Goal: Task Accomplishment & Management: Complete application form

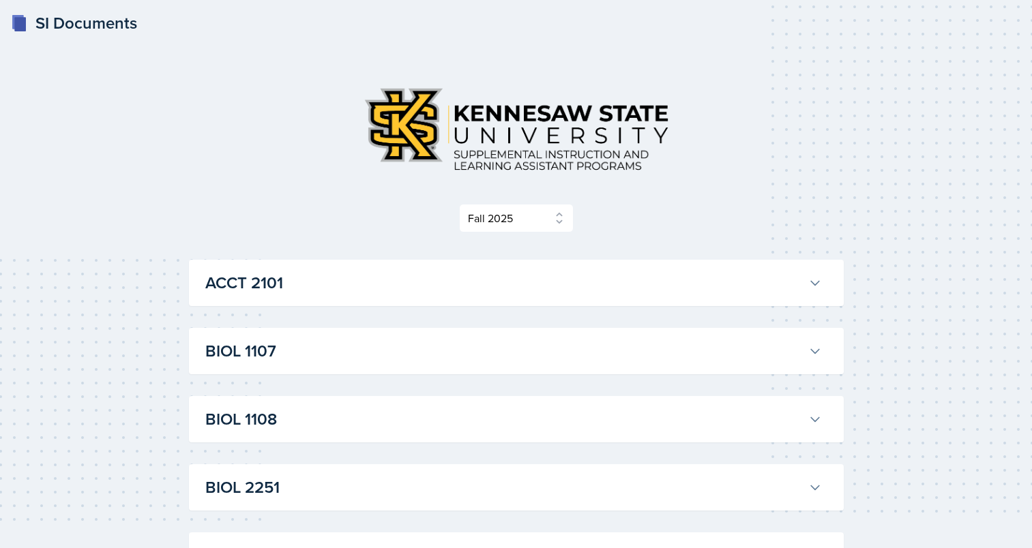
select select "2bed604d-1099-4043-b1bc-2365e8740244"
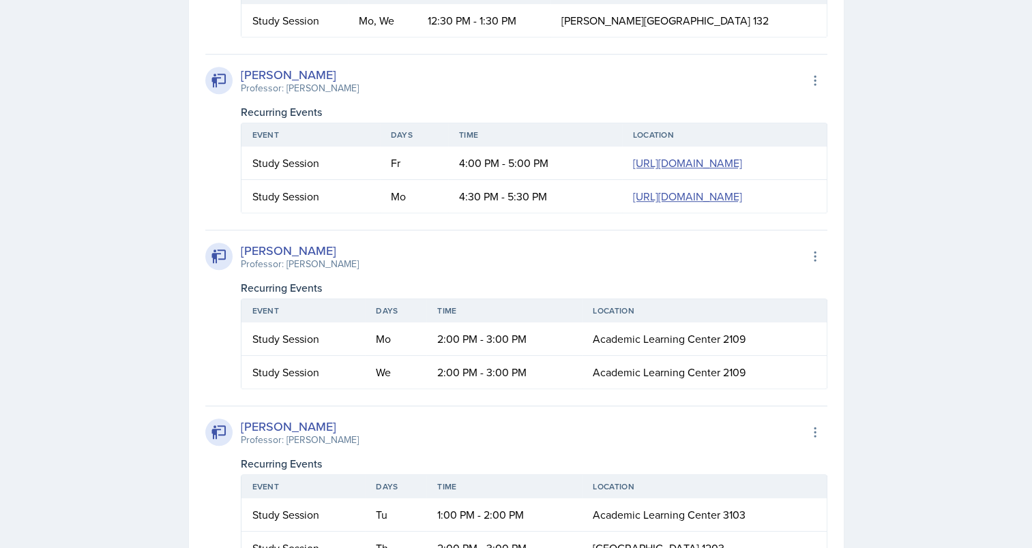
scroll to position [997, 0]
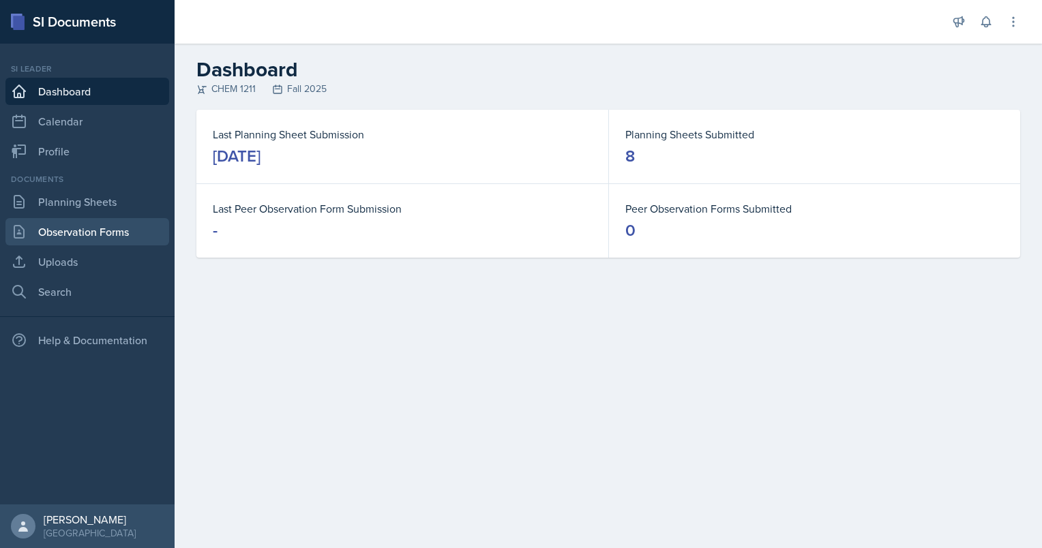
click at [95, 230] on link "Observation Forms" at bounding box center [87, 231] width 164 height 27
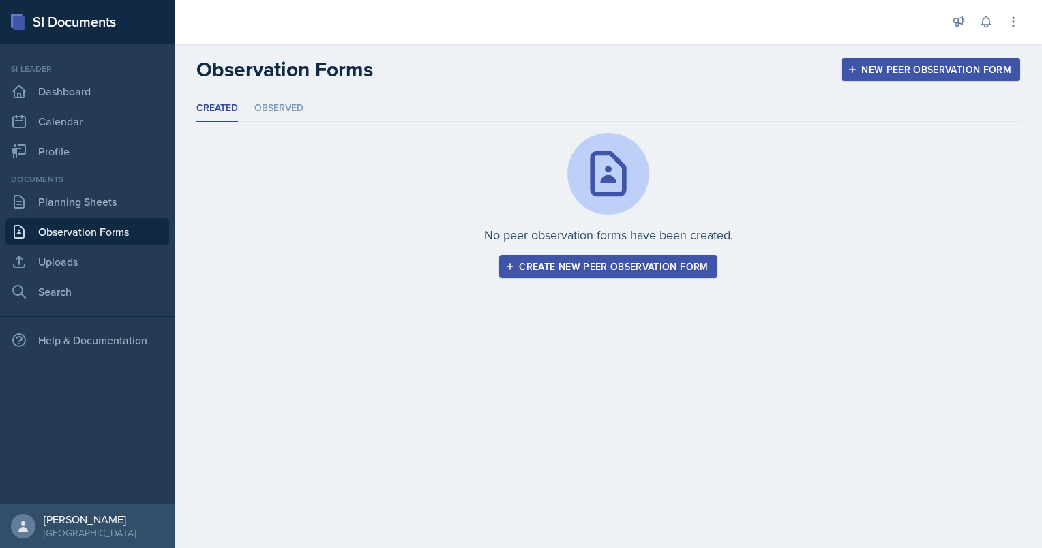
click at [565, 271] on div "Create new peer observation form" at bounding box center [608, 266] width 200 height 11
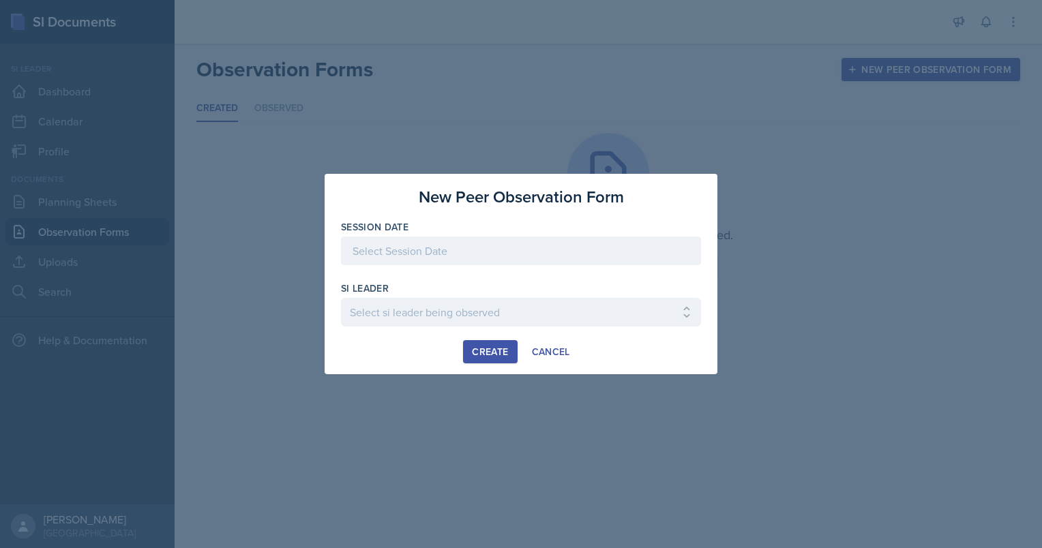
click at [505, 248] on div at bounding box center [521, 251] width 360 height 29
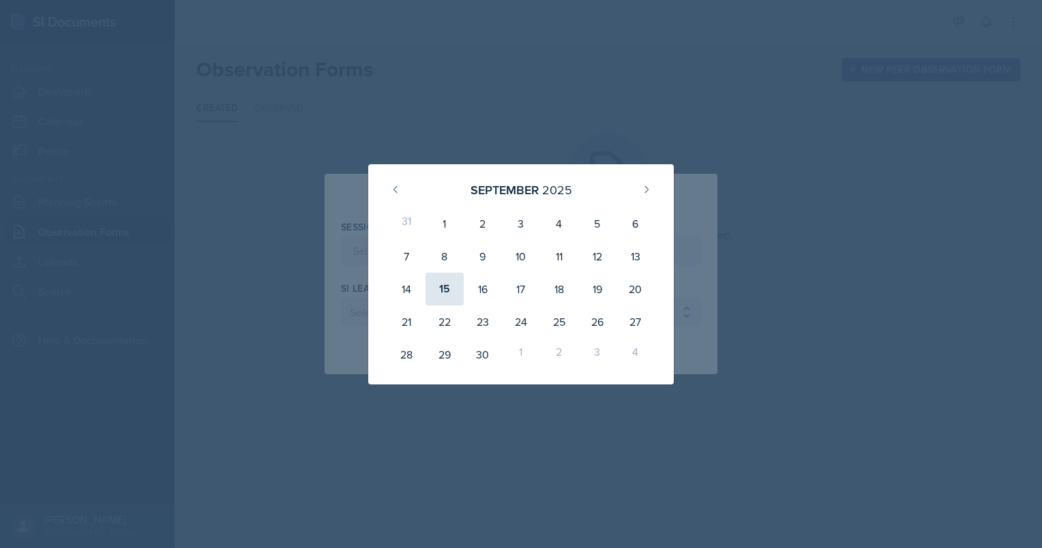
click at [432, 291] on div "15" at bounding box center [445, 289] width 38 height 33
type input "[DATE]"
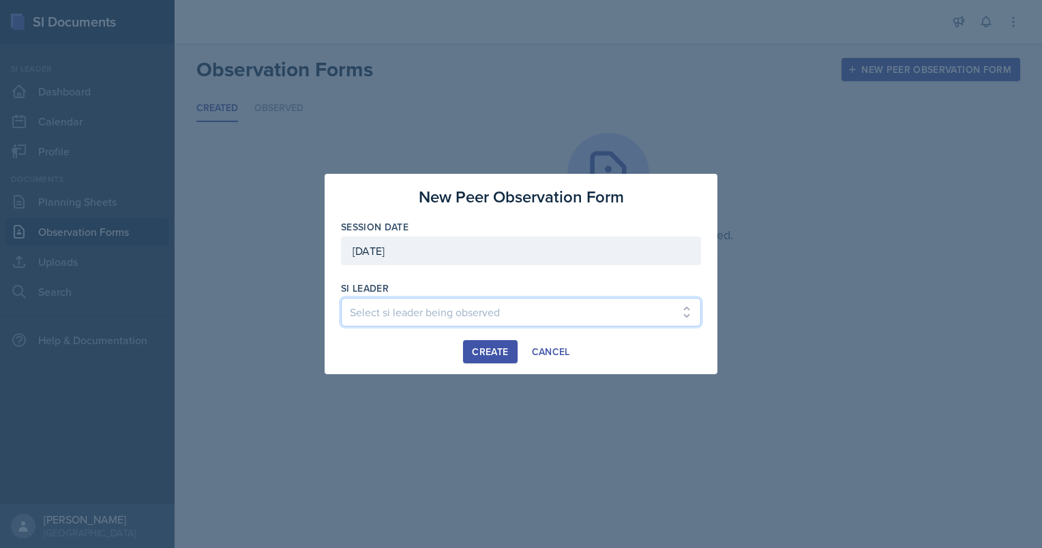
click at [427, 312] on select "Select si leader being observed [PERSON_NAME] / PSYC 2500 / The Phantoms of The…" at bounding box center [521, 312] width 360 height 29
select select "13b6a300-7d60-4ce0-8d67-6d71b04f4ed0"
click at [341, 298] on select "Select si leader being observed [PERSON_NAME] / PSYC 2500 / The Phantoms of The…" at bounding box center [521, 312] width 360 height 29
click at [491, 347] on div "Create" at bounding box center [490, 351] width 36 height 11
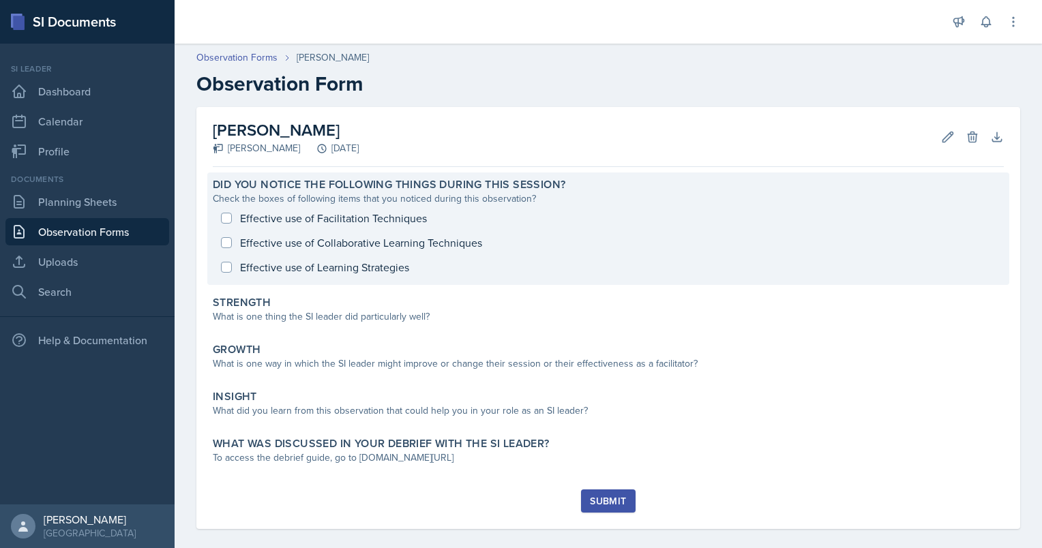
scroll to position [13, 0]
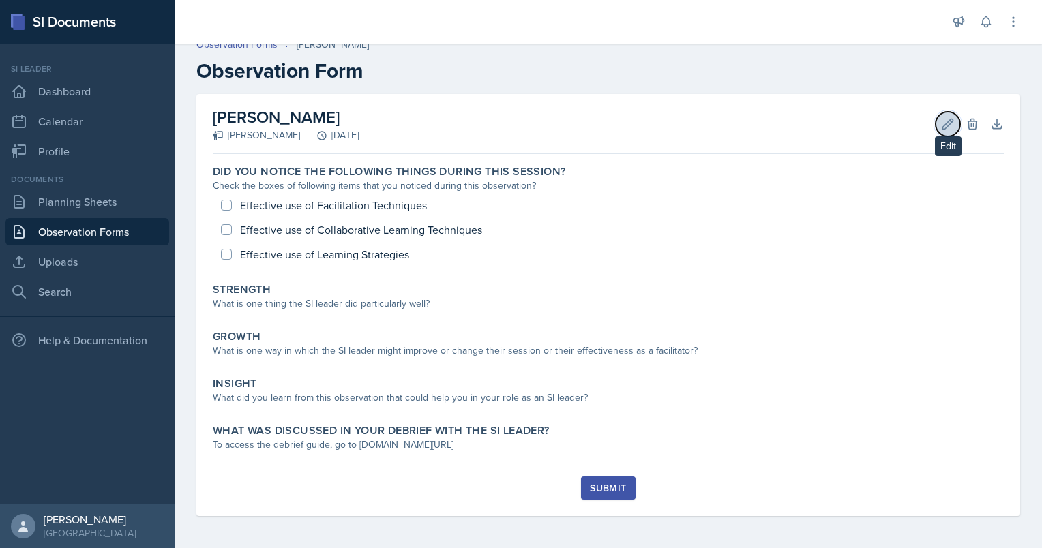
click at [936, 125] on button "Edit" at bounding box center [948, 124] width 25 height 25
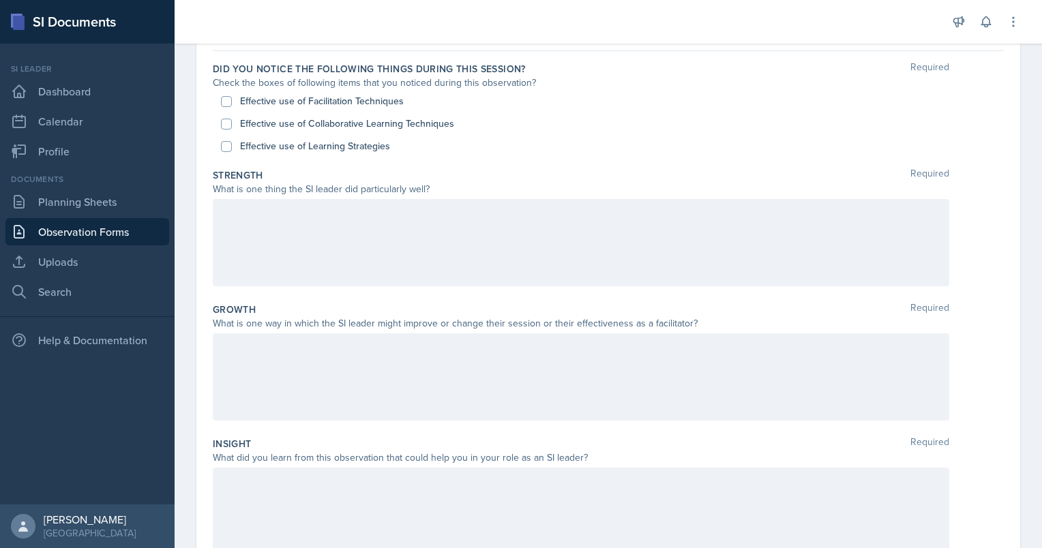
scroll to position [122, 0]
click at [357, 150] on label "Effective use of Learning Strategies" at bounding box center [315, 147] width 150 height 14
click at [232, 150] on input "Effective use of Learning Strategies" at bounding box center [226, 148] width 11 height 11
click at [357, 150] on label "Effective use of Learning Strategies" at bounding box center [315, 147] width 150 height 14
click at [232, 150] on input "Effective use of Learning Strategies" at bounding box center [226, 148] width 11 height 11
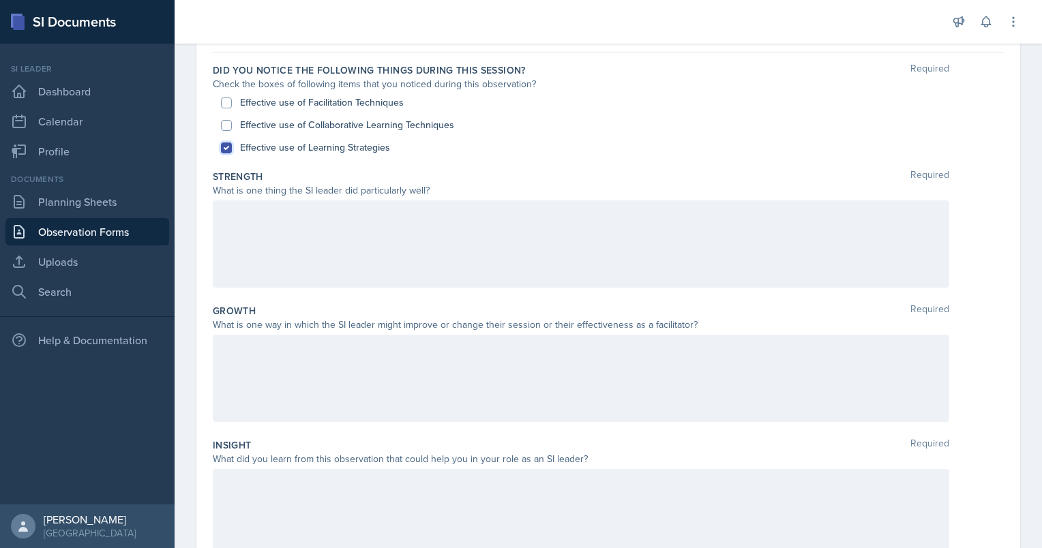
checkbox input "false"
click at [364, 222] on div at bounding box center [581, 243] width 736 height 87
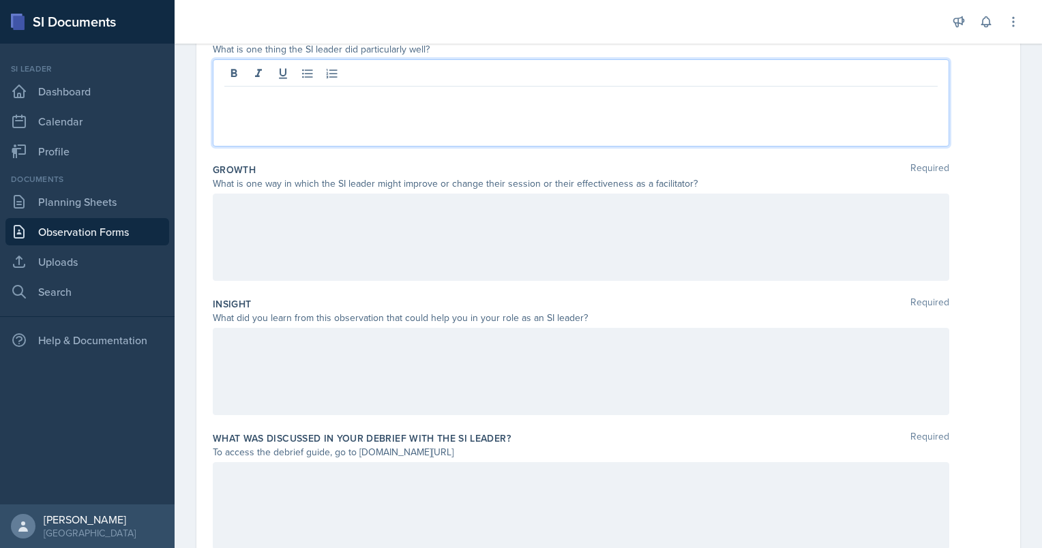
scroll to position [258, 0]
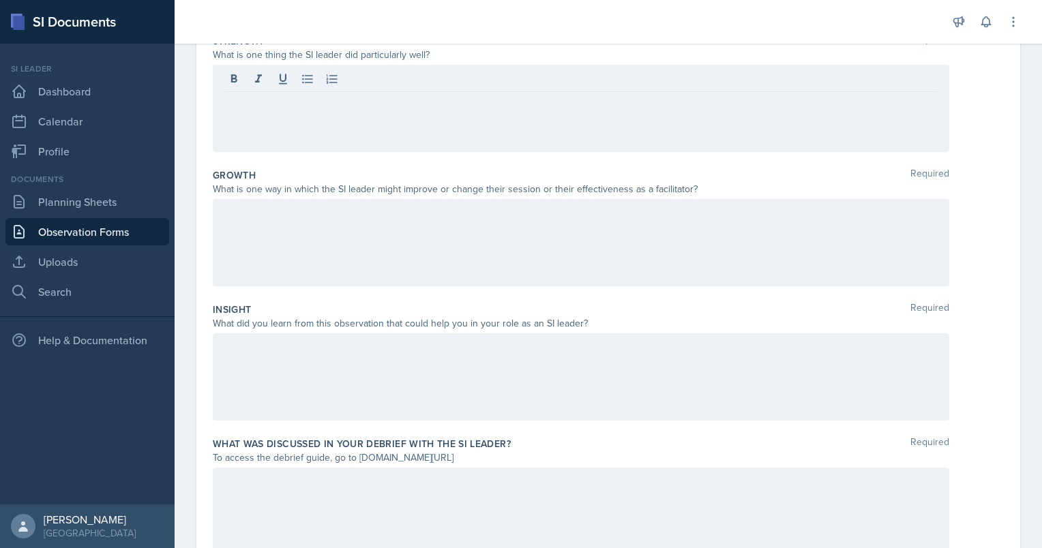
click at [411, 123] on div at bounding box center [581, 108] width 736 height 87
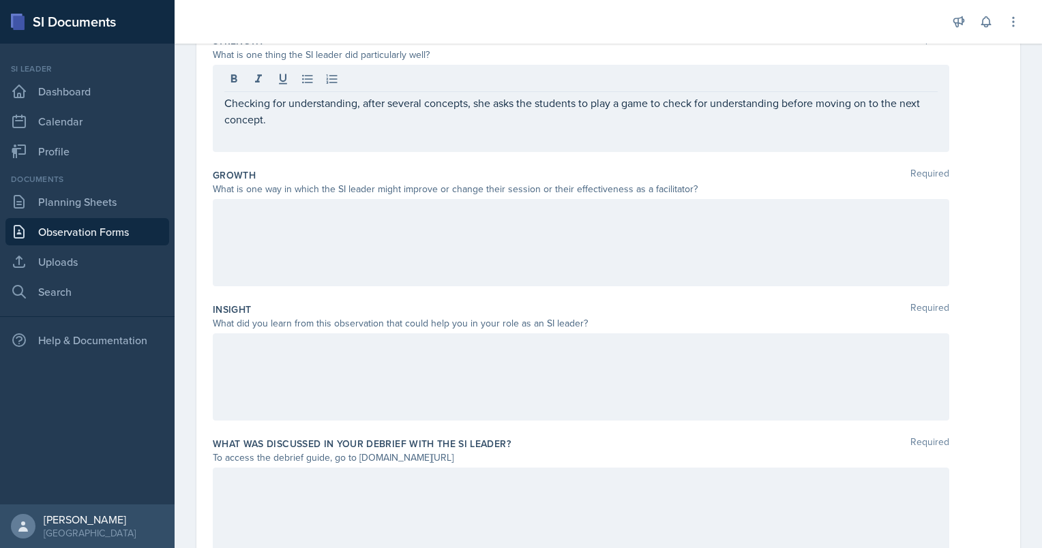
click at [446, 229] on div at bounding box center [581, 242] width 736 height 87
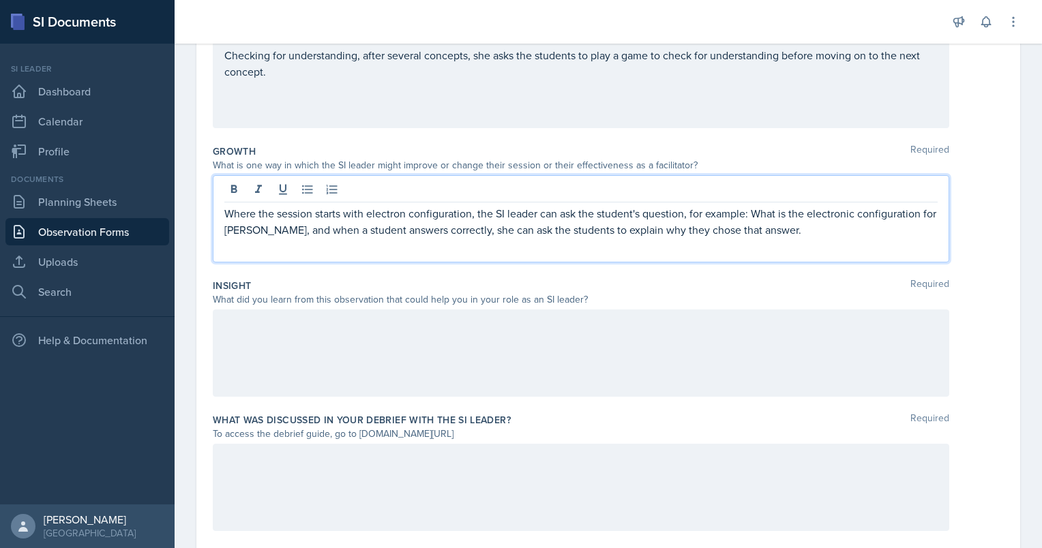
click at [786, 230] on p "Where the session starts with electron configuration, the SI leader can ask the…" at bounding box center [580, 221] width 713 height 33
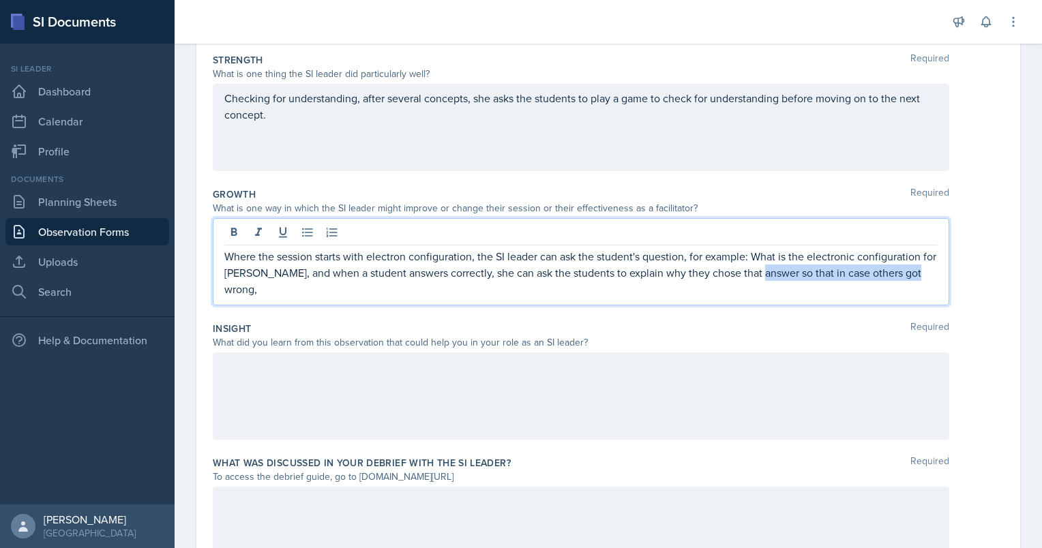
drag, startPoint x: 926, startPoint y: 274, endPoint x: 766, endPoint y: 273, distance: 159.6
click at [766, 273] on p "Where the session starts with electron configuration, the SI leader can ask the…" at bounding box center [580, 272] width 713 height 49
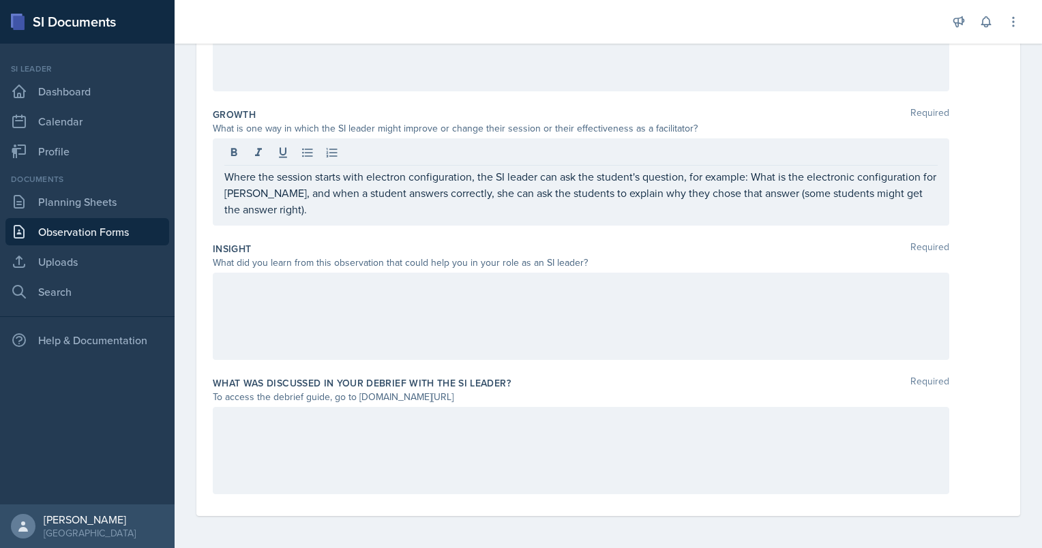
click at [575, 318] on div at bounding box center [581, 316] width 736 height 87
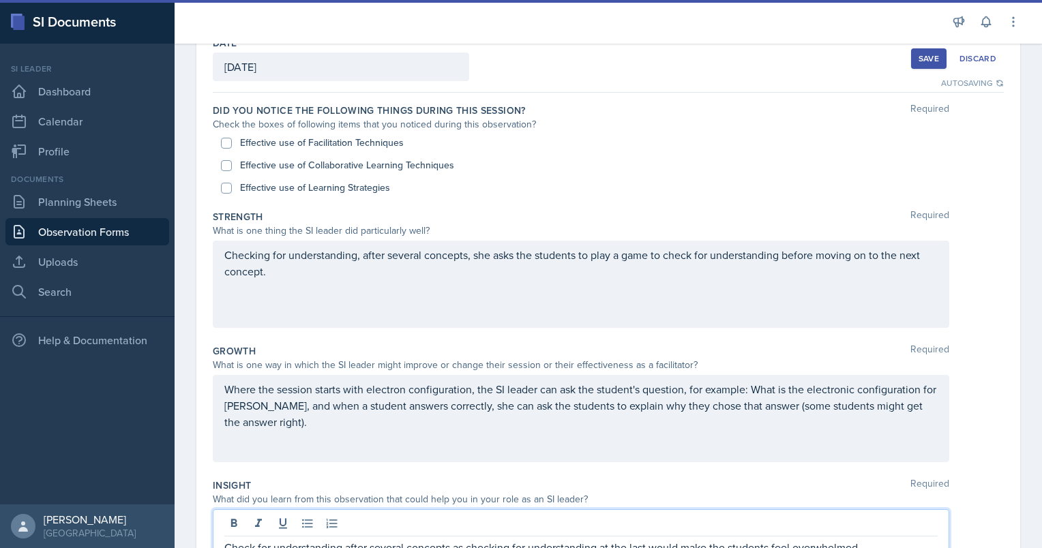
scroll to position [0, 0]
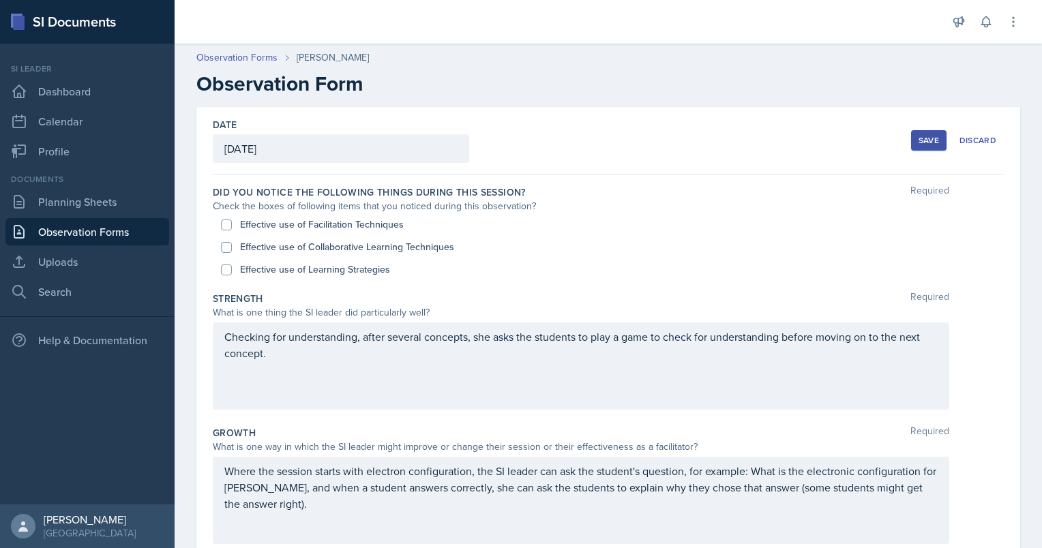
click at [356, 267] on label "Effective use of Learning Strategies" at bounding box center [315, 270] width 150 height 14
click at [232, 267] on input "Effective use of Learning Strategies" at bounding box center [226, 270] width 11 height 11
checkbox input "true"
click at [917, 133] on button "Save" at bounding box center [928, 140] width 35 height 20
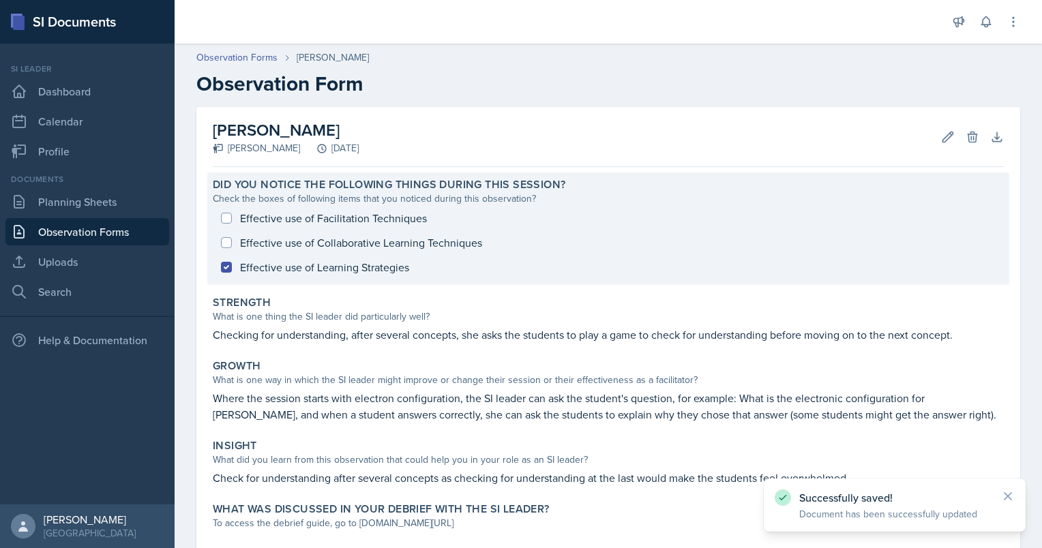
scroll to position [78, 0]
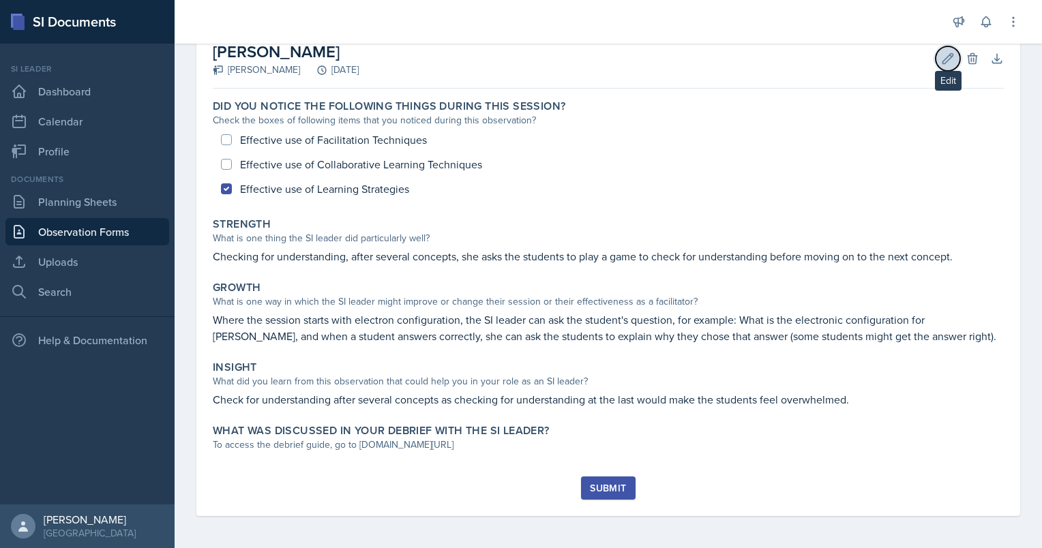
click at [937, 49] on button "Edit" at bounding box center [948, 58] width 25 height 25
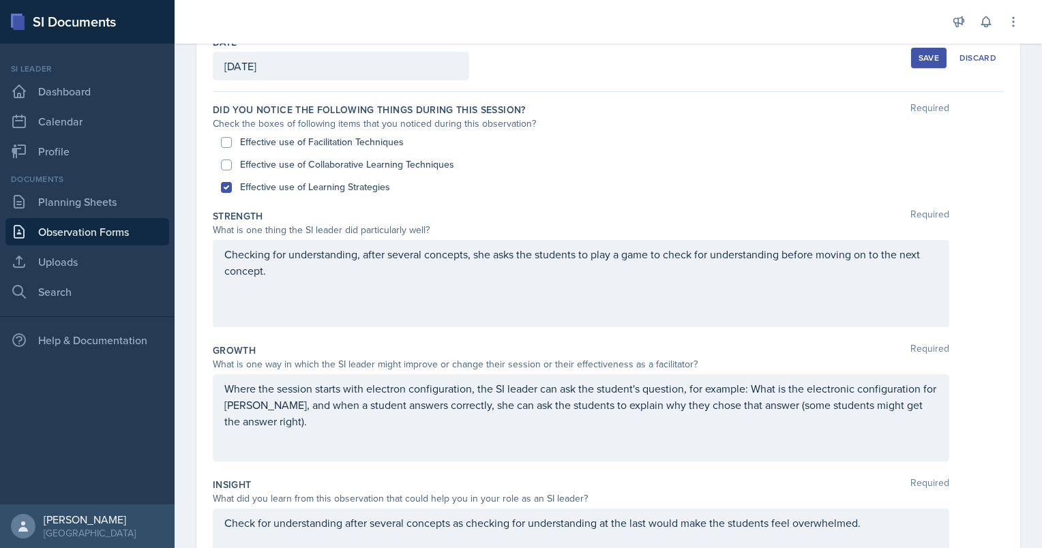
click at [562, 444] on div "Where the session starts with electron configuration, the SI leader can ask the…" at bounding box center [581, 417] width 736 height 87
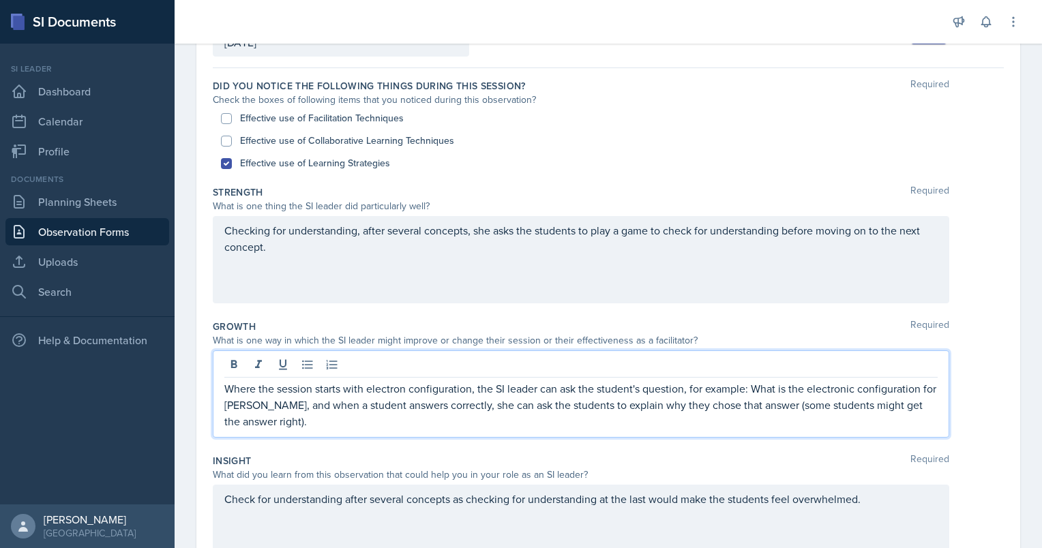
click at [530, 417] on p "Where the session starts with electron configuration, the SI leader can ask the…" at bounding box center [580, 404] width 713 height 49
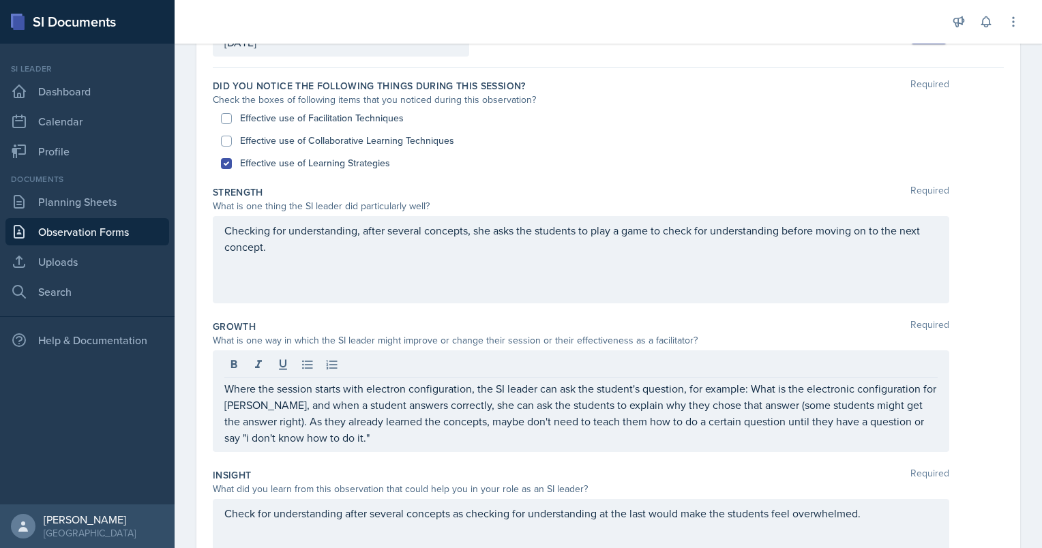
click at [395, 273] on div "Checking for understanding, after several concepts, she asks the students to pl…" at bounding box center [581, 259] width 736 height 87
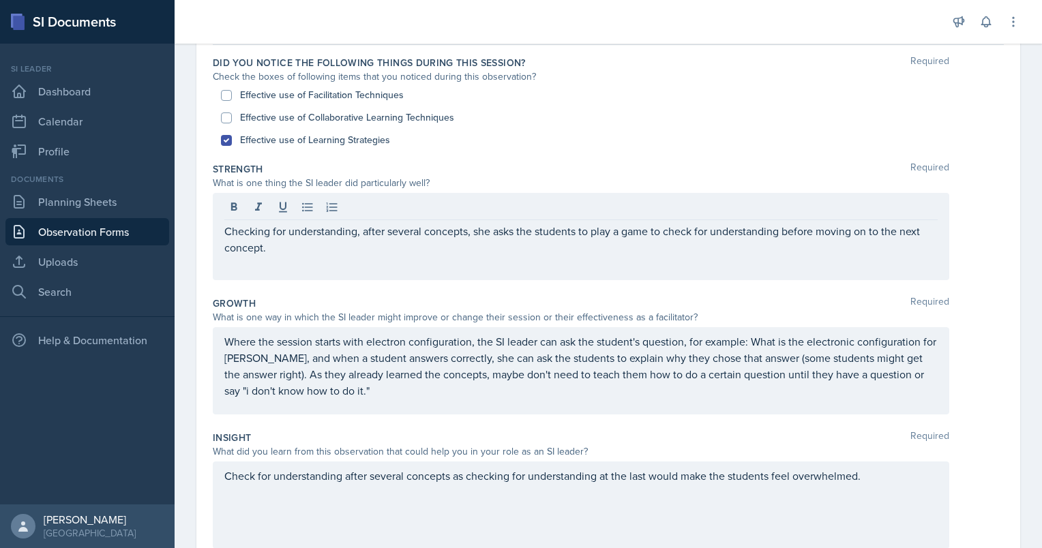
click at [374, 258] on div "Checking for understanding, after several concepts, she asks the students to pl…" at bounding box center [581, 236] width 736 height 87
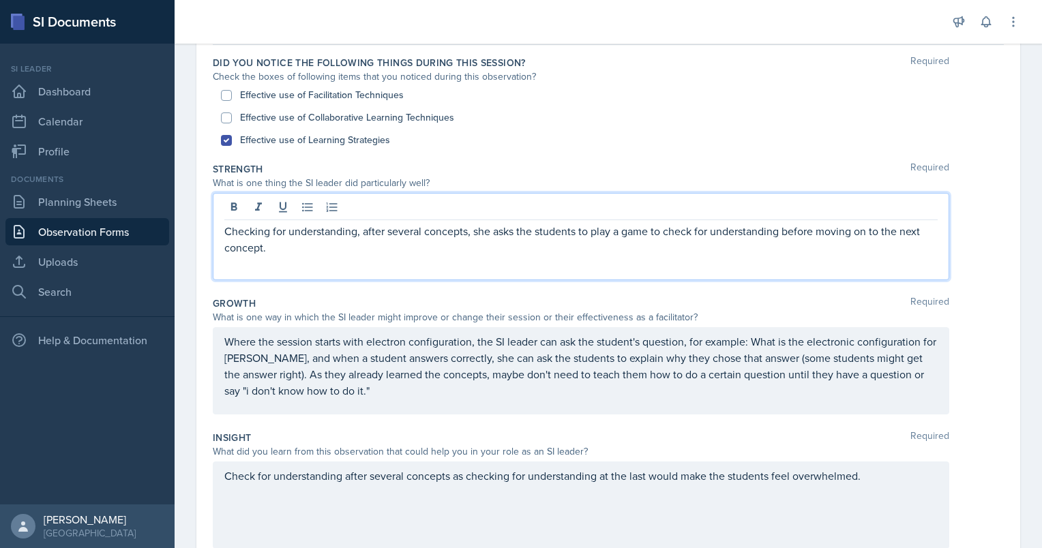
click at [359, 243] on p "Checking for understanding, after several concepts, she asks the students to pl…" at bounding box center [580, 239] width 713 height 33
click at [629, 254] on p "Checking for understanding, after several concepts, she asks the students to pl…" at bounding box center [580, 239] width 713 height 33
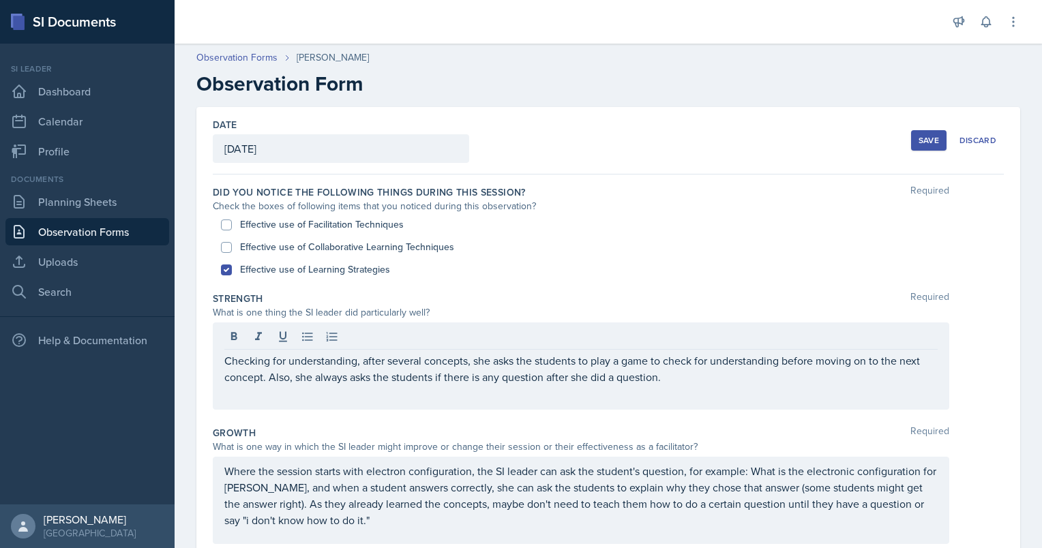
click at [917, 132] on button "Save" at bounding box center [928, 140] width 35 height 20
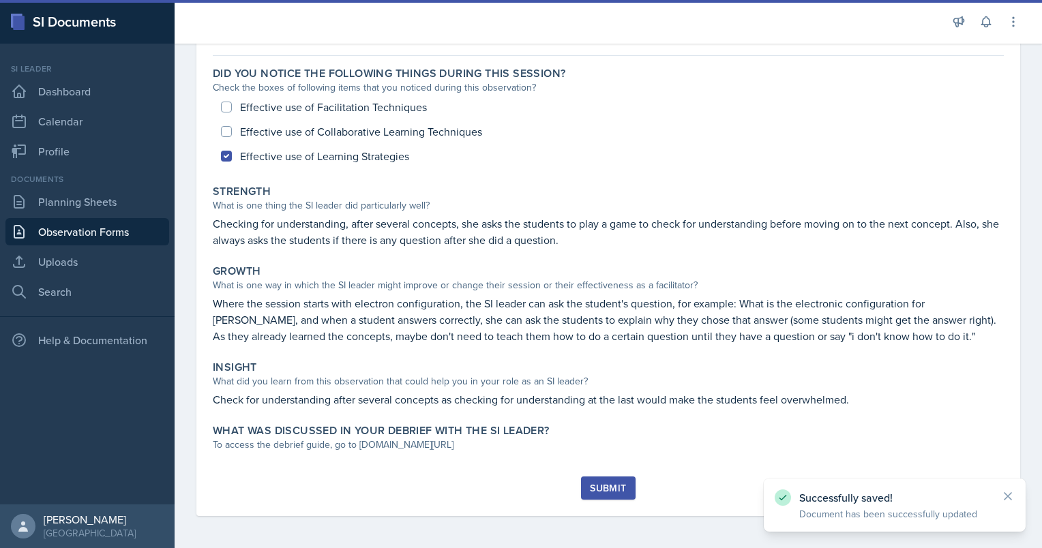
scroll to position [111, 0]
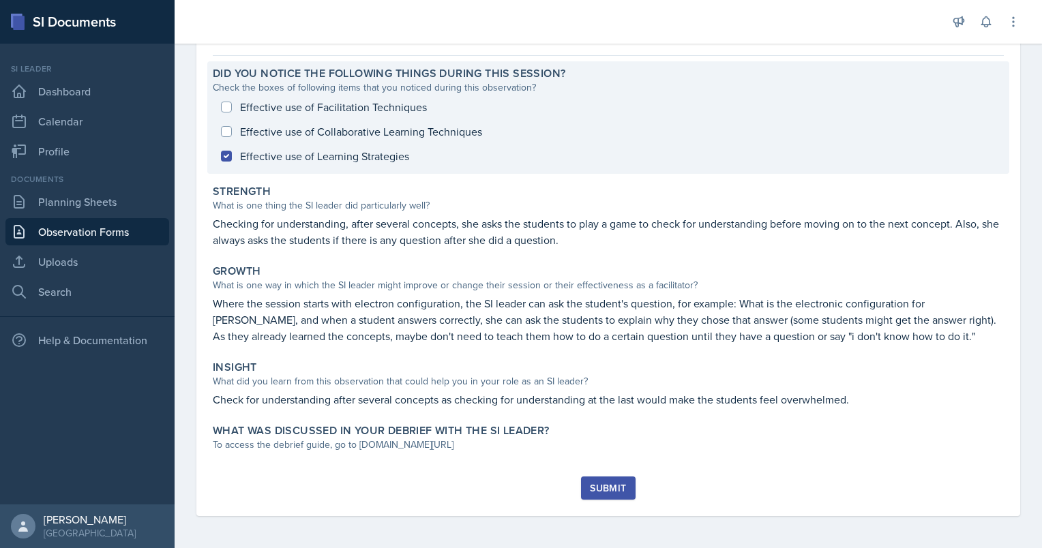
click at [301, 108] on div "Effective use of Facilitation Techniques Effective use of Collaborative Learnin…" at bounding box center [608, 132] width 791 height 74
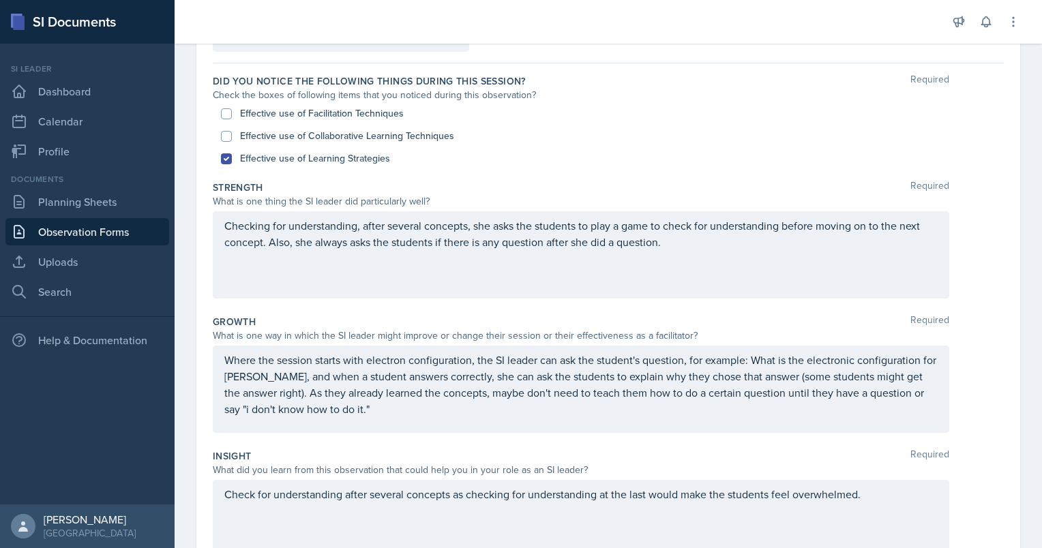
click at [289, 108] on label "Effective use of Facilitation Techniques" at bounding box center [322, 113] width 164 height 14
click at [232, 108] on input "Effective use of Facilitation Techniques" at bounding box center [226, 113] width 11 height 11
checkbox input "true"
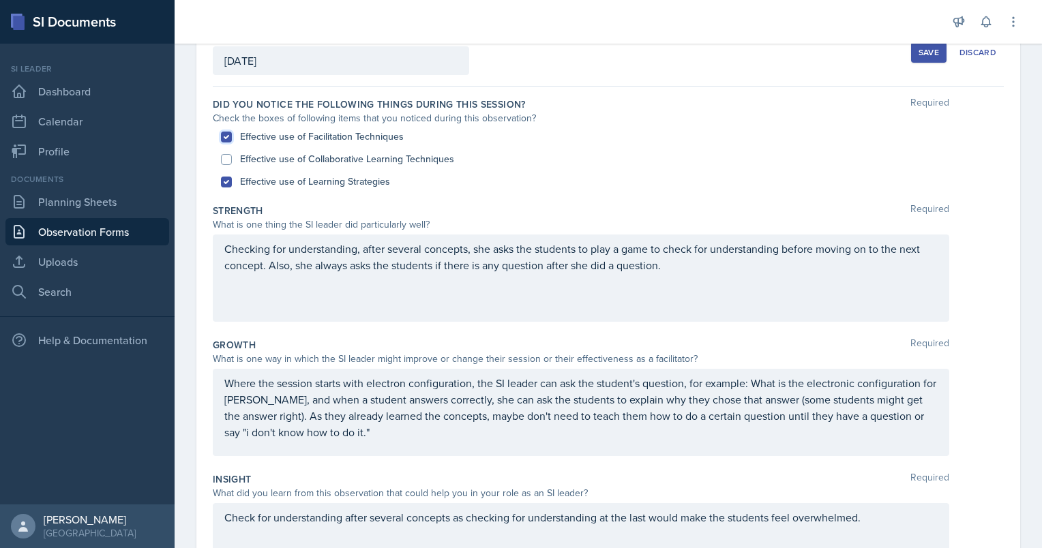
scroll to position [0, 0]
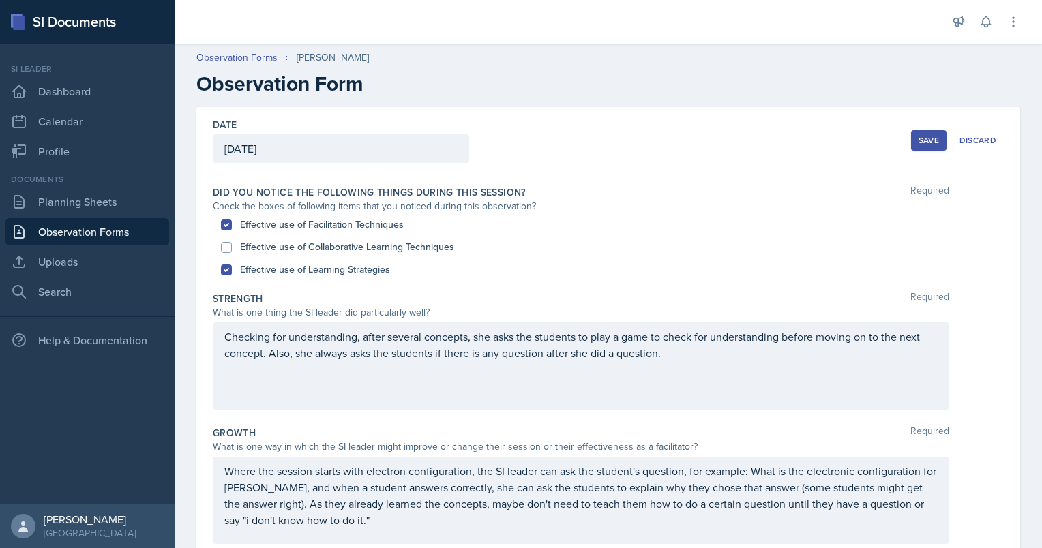
click at [911, 136] on button "Save" at bounding box center [928, 140] width 35 height 20
